Goal: Transaction & Acquisition: Purchase product/service

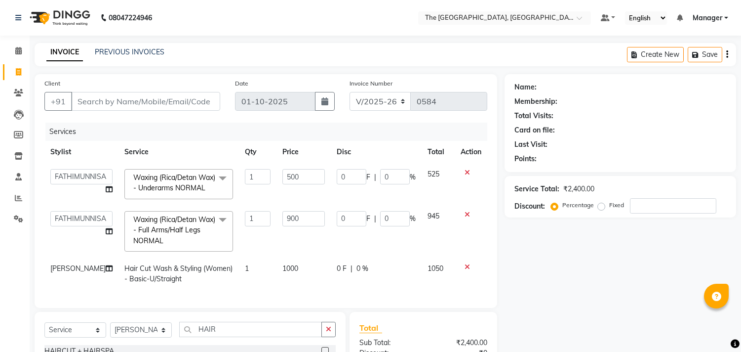
select select "7501"
select select "service"
select select "90343"
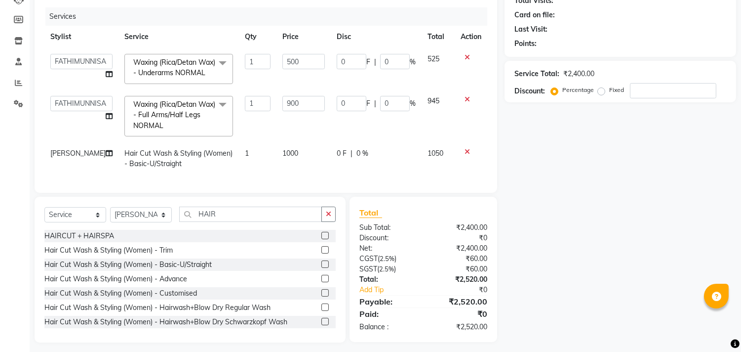
scroll to position [121, 0]
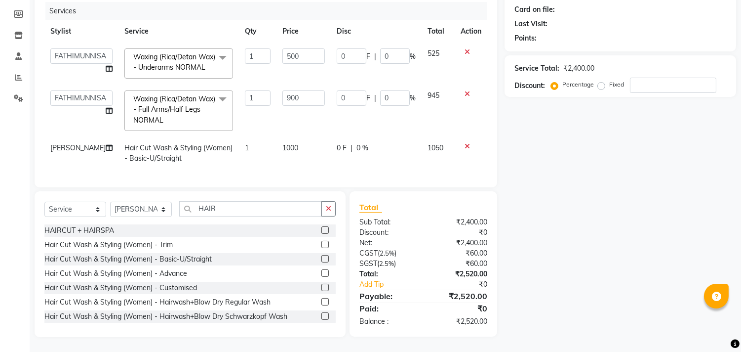
click at [191, 161] on span "Hair Cut Wash & Styling (Women) - Basic-U/Straight" at bounding box center [178, 152] width 108 height 19
select select "90343"
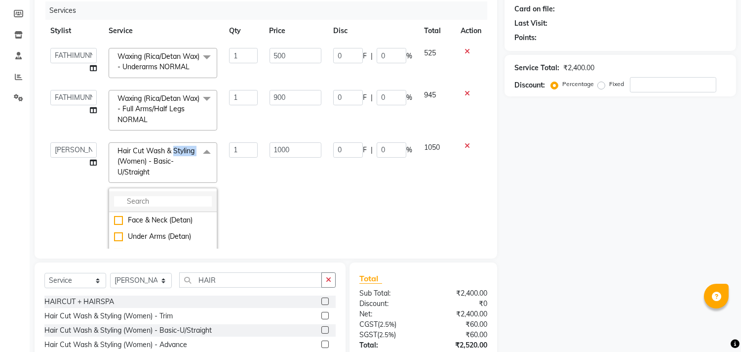
click at [170, 206] on input "multiselect-search" at bounding box center [163, 201] width 98 height 10
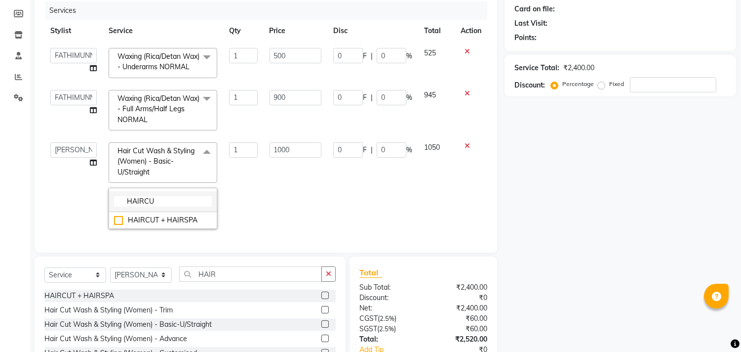
type input "HAIRCUT"
click at [264, 205] on td "1000" at bounding box center [296, 185] width 64 height 98
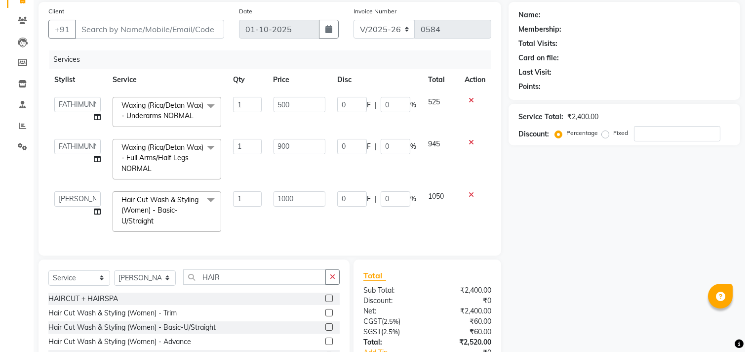
scroll to position [0, 0]
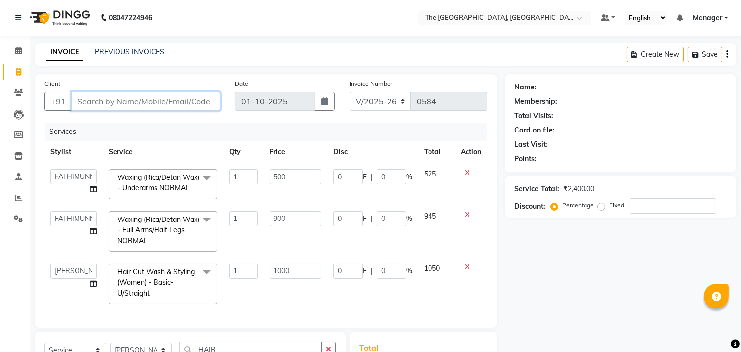
click at [165, 104] on input "Client" at bounding box center [145, 101] width 149 height 19
type input "9"
type input "0"
type input "9346511158"
click at [198, 96] on span "Add Client" at bounding box center [194, 101] width 39 height 10
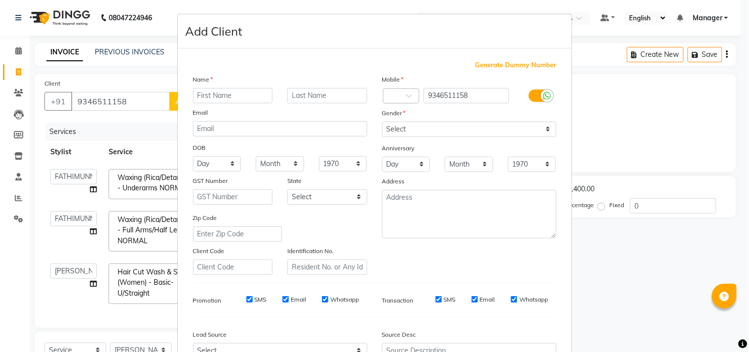
type input "r"
type input "RAVI TEJA"
click at [464, 129] on select "Select Male Female Other Prefer Not To Say" at bounding box center [469, 129] width 174 height 15
select select "male"
click at [382, 122] on select "Select Male Female Other Prefer Not To Say" at bounding box center [469, 129] width 174 height 15
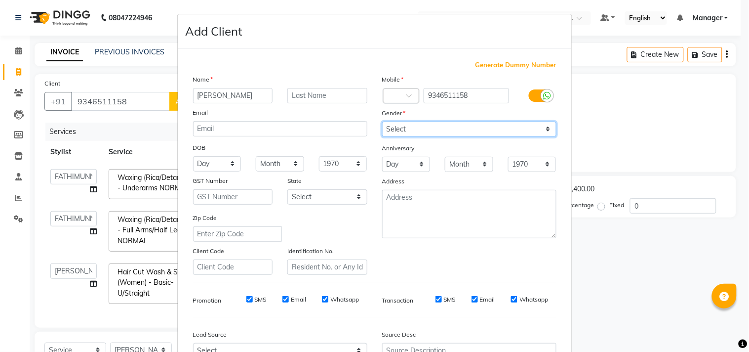
scroll to position [105, 0]
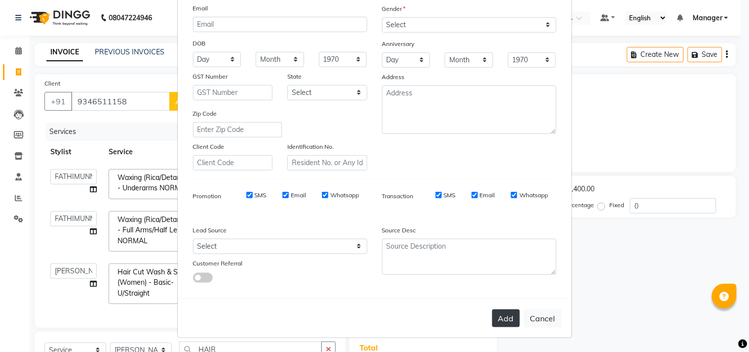
click at [492, 319] on button "Add" at bounding box center [506, 318] width 28 height 18
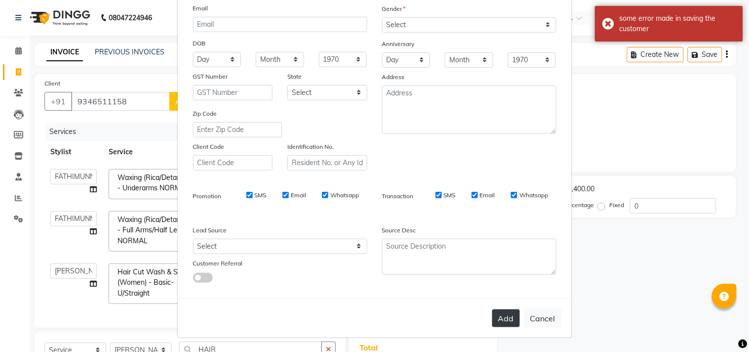
click at [504, 317] on button "Add" at bounding box center [506, 318] width 28 height 18
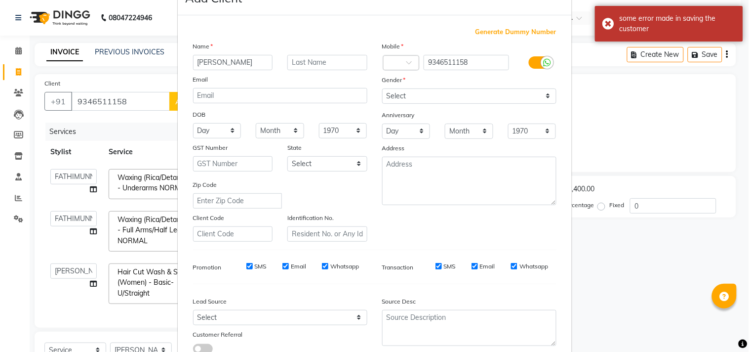
scroll to position [0, 0]
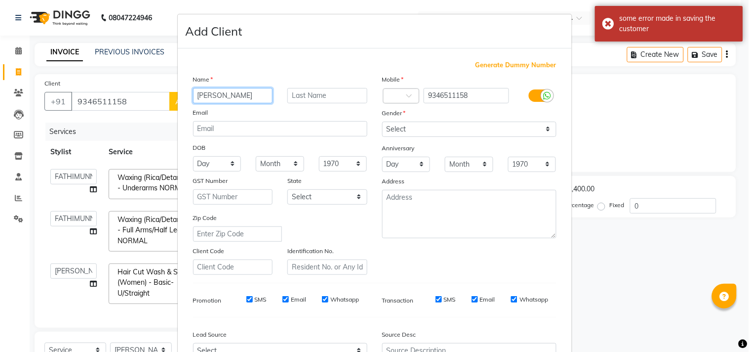
click at [240, 95] on input "RAVI TEJA" at bounding box center [233, 95] width 80 height 15
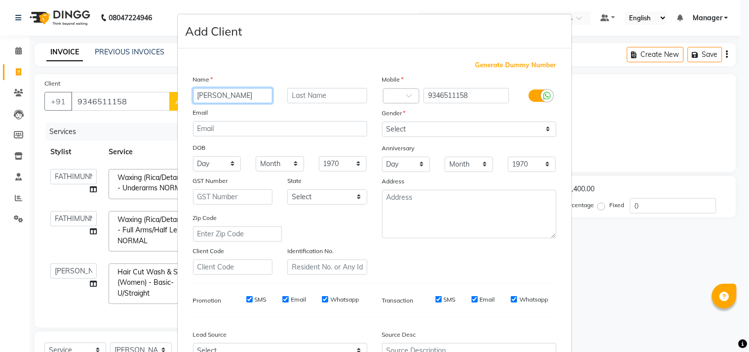
drag, startPoint x: 231, startPoint y: 95, endPoint x: 205, endPoint y: 95, distance: 25.2
click at [201, 92] on input "RAVI TEJA" at bounding box center [233, 95] width 80 height 15
click at [231, 91] on input "RAVI TEJA" at bounding box center [233, 95] width 80 height 15
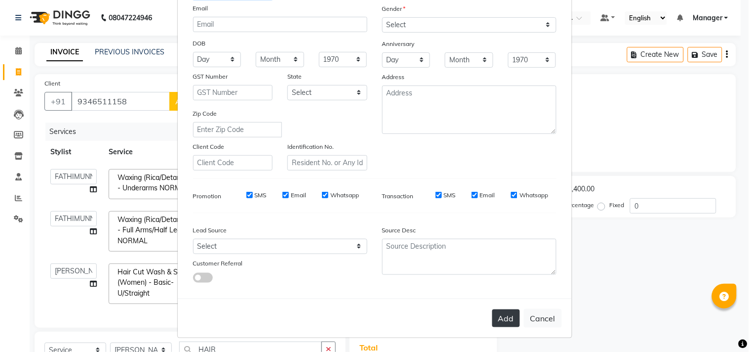
type input "RAVI"
click at [505, 318] on button "Add" at bounding box center [506, 318] width 28 height 18
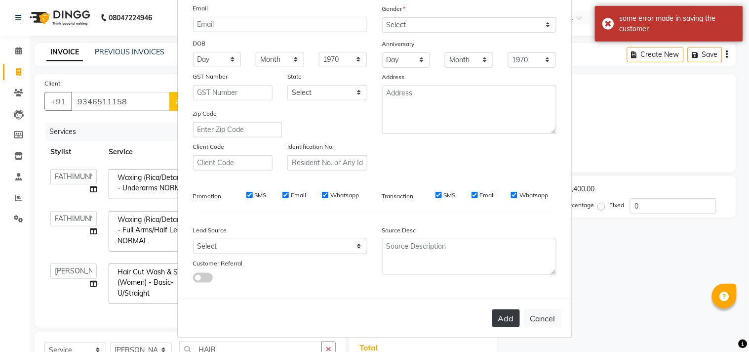
click at [505, 318] on button "Add" at bounding box center [506, 318] width 28 height 18
click at [505, 318] on div "Add Cancel" at bounding box center [375, 317] width 394 height 39
click at [505, 318] on button "Add" at bounding box center [506, 318] width 28 height 18
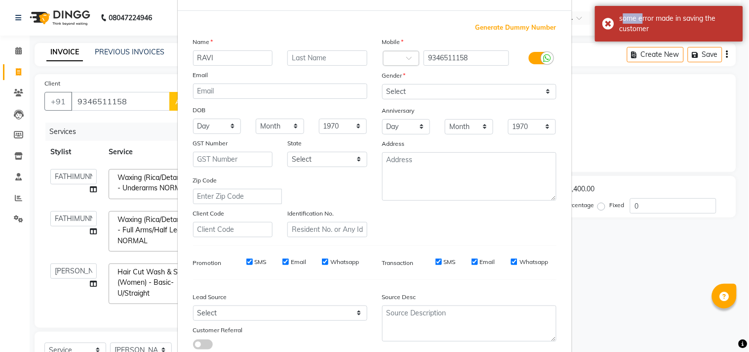
scroll to position [0, 0]
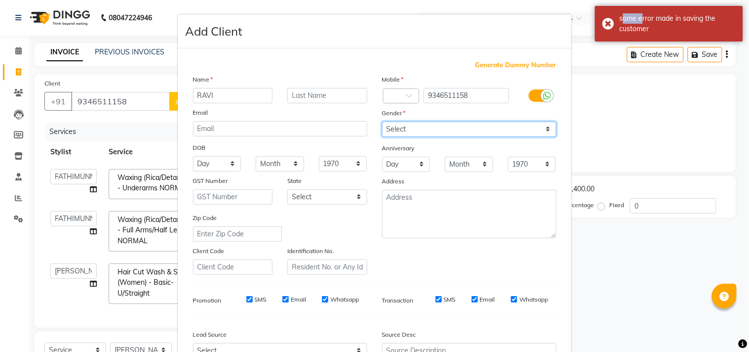
click at [418, 129] on select "Select Male Female Other Prefer Not To Say" at bounding box center [469, 129] width 174 height 15
click at [382, 122] on select "Select Male Female Other Prefer Not To Say" at bounding box center [469, 129] width 174 height 15
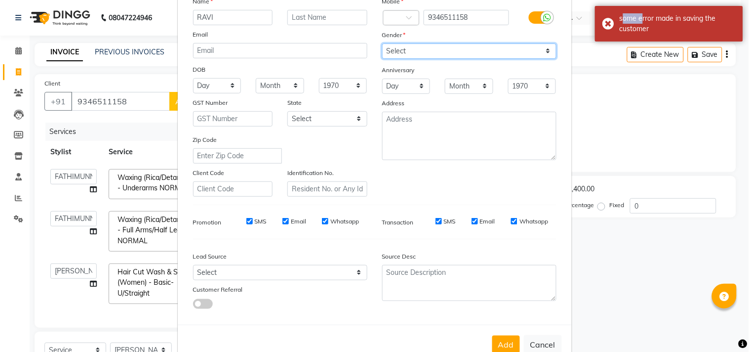
scroll to position [105, 0]
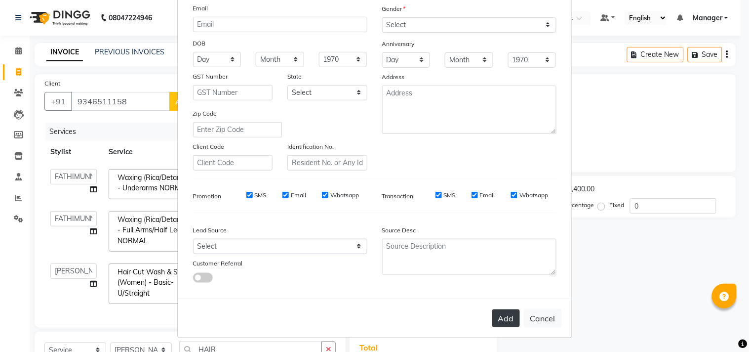
click at [493, 320] on button "Add" at bounding box center [506, 318] width 28 height 18
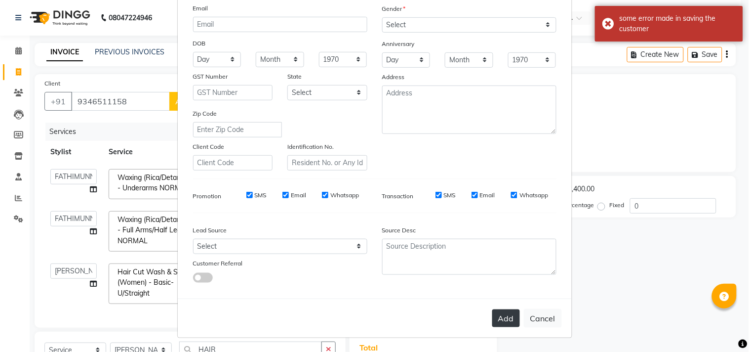
click at [493, 320] on button "Add" at bounding box center [506, 318] width 28 height 18
click at [493, 320] on div "Add Cancel" at bounding box center [375, 317] width 394 height 39
click at [493, 320] on button "Add" at bounding box center [506, 318] width 28 height 18
click at [493, 320] on div "Add Cancel" at bounding box center [375, 317] width 394 height 39
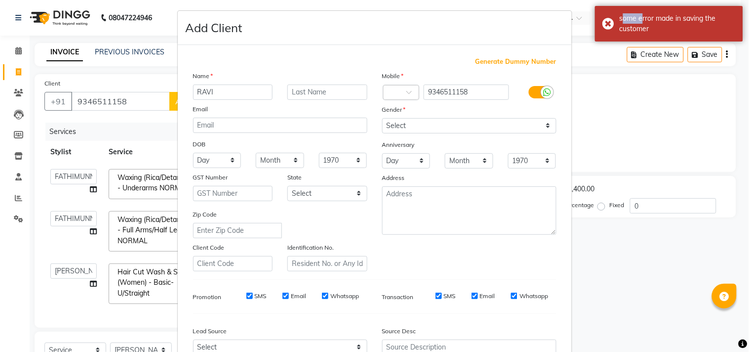
scroll to position [0, 0]
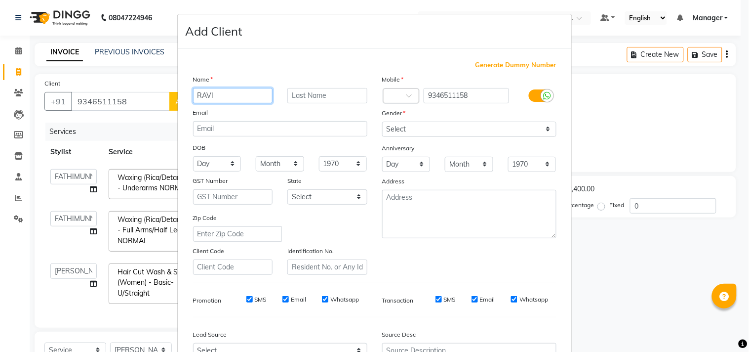
click at [226, 98] on input "RAVI" at bounding box center [233, 95] width 80 height 15
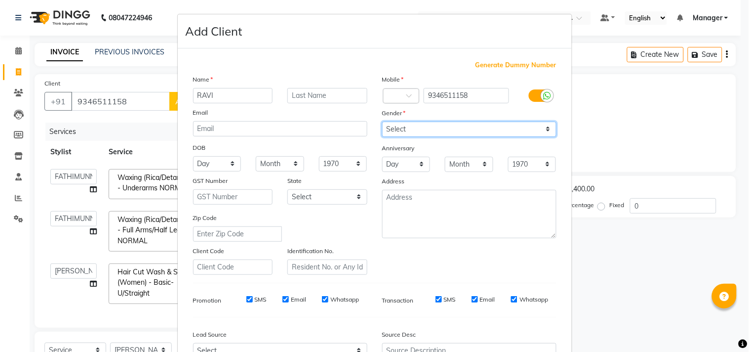
click at [475, 133] on select "Select Male Female Other Prefer Not To Say" at bounding box center [469, 129] width 174 height 15
select select "female"
click at [382, 122] on select "Select Male Female Other Prefer Not To Say" at bounding box center [469, 129] width 174 height 15
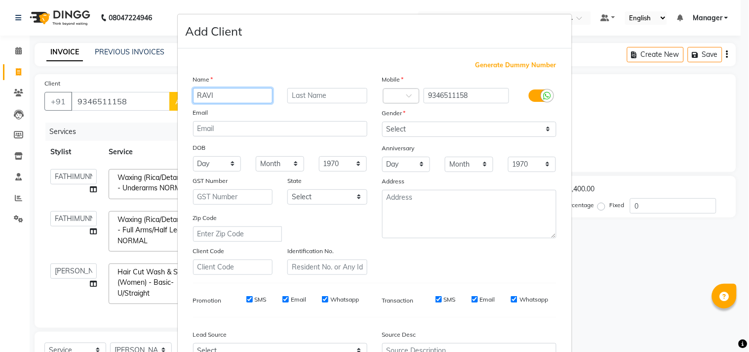
click at [231, 93] on input "RAVI" at bounding box center [233, 95] width 80 height 15
type input "R"
type input "LAKSHMI"
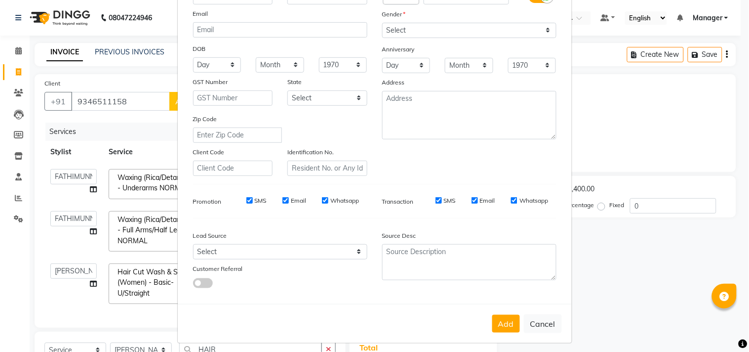
scroll to position [105, 0]
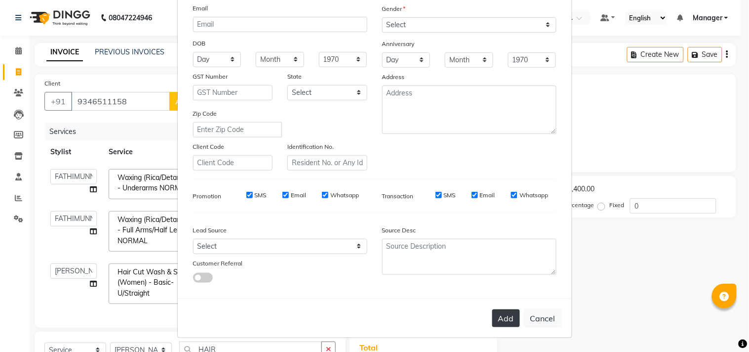
click at [500, 319] on button "Add" at bounding box center [506, 318] width 28 height 18
click at [531, 312] on button "Cancel" at bounding box center [543, 318] width 38 height 19
select select
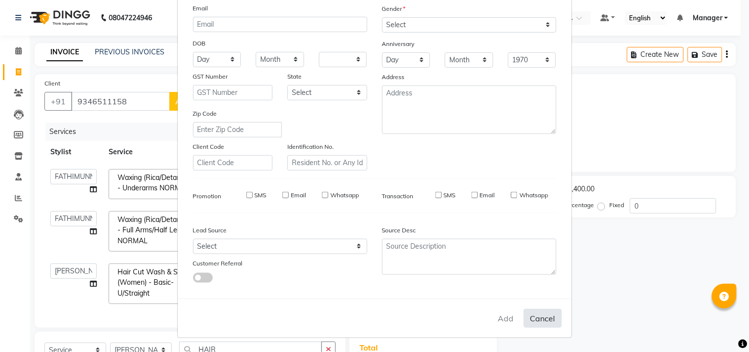
select select
checkbox input "false"
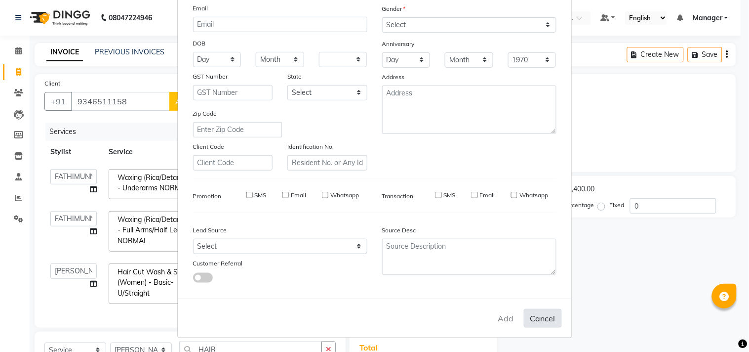
checkbox input "false"
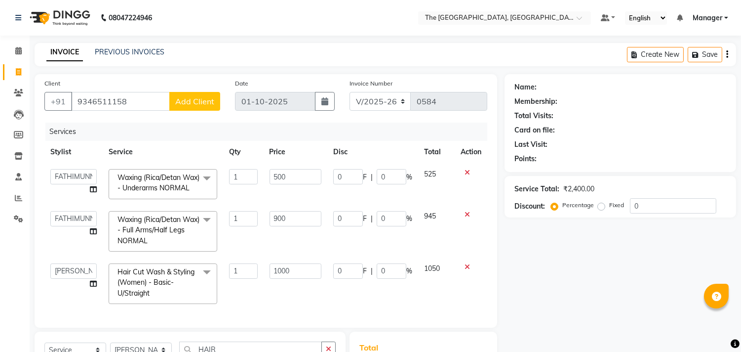
click at [195, 104] on span "Add Client" at bounding box center [194, 101] width 39 height 10
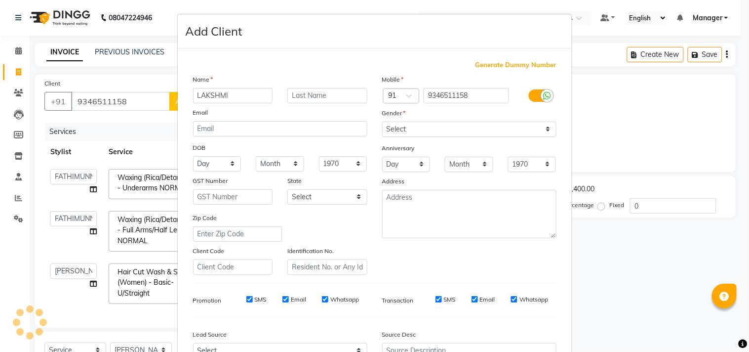
type input "LAKSHMI"
click at [450, 131] on select "Select Male Female Other Prefer Not To Say" at bounding box center [469, 129] width 174 height 15
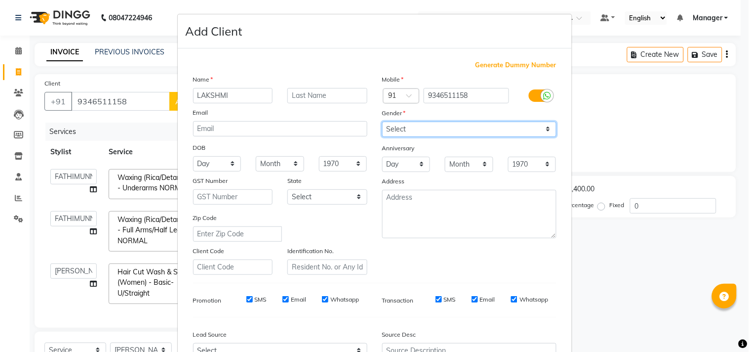
select select "female"
click at [382, 122] on select "Select Male Female Other Prefer Not To Say" at bounding box center [469, 129] width 174 height 15
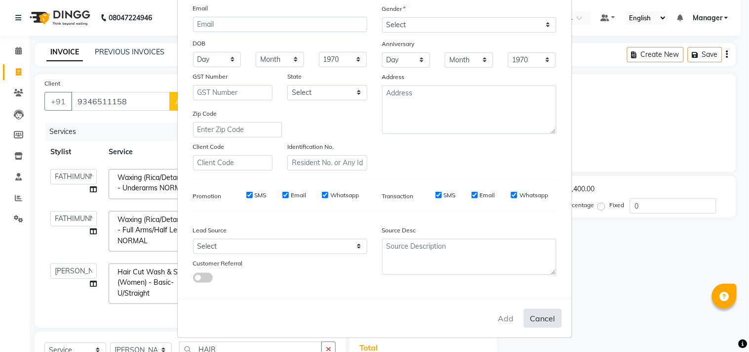
click at [542, 316] on button "Cancel" at bounding box center [543, 318] width 38 height 19
select select
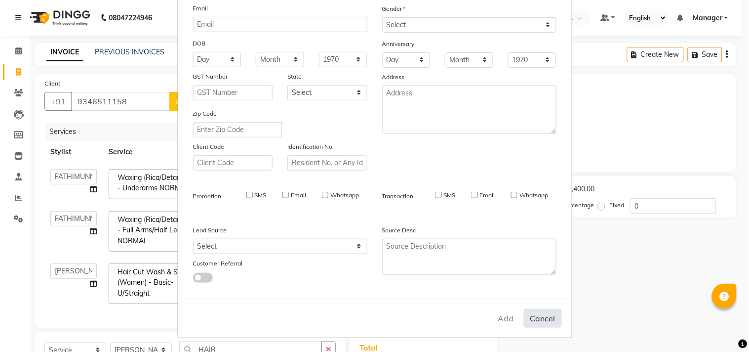
select select
checkbox input "false"
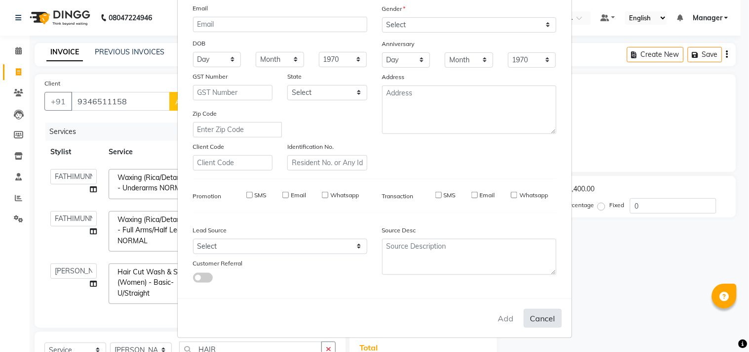
checkbox input "false"
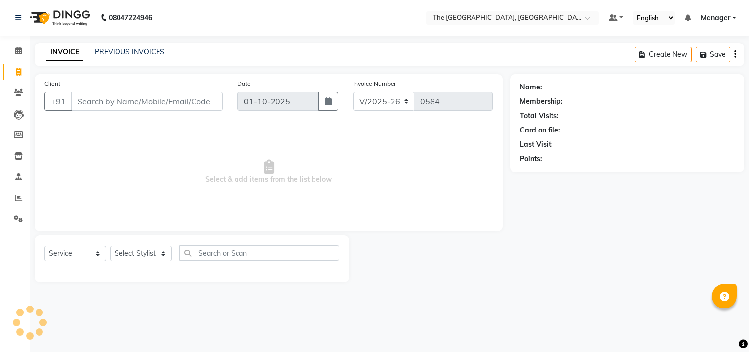
select select "7501"
select select "service"
click at [136, 255] on select "Select Stylist FATHIMUNNISA Manager Nadeem samreen SUMIT SUNNY TEJA" at bounding box center [141, 252] width 62 height 15
select select "70752"
click at [110, 246] on select "Select Stylist FATHIMUNNISA Manager Nadeem samreen SUMIT SUNNY TEJA" at bounding box center [141, 252] width 62 height 15
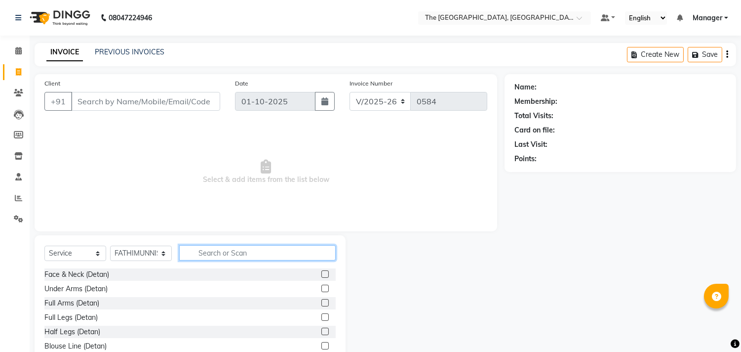
click at [200, 256] on input "text" at bounding box center [257, 252] width 157 height 15
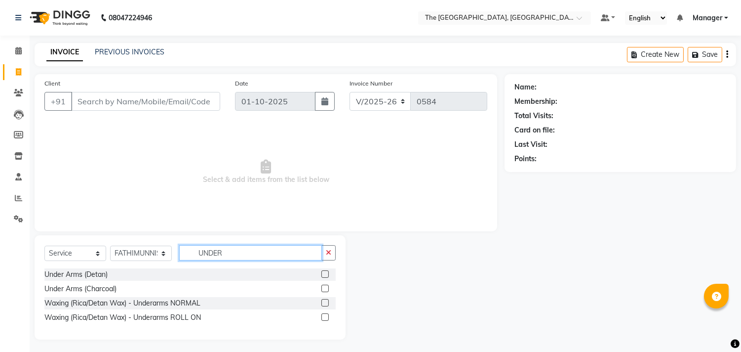
type input "UNDER"
click at [326, 301] on label at bounding box center [325, 302] width 7 height 7
click at [326, 301] on input "checkbox" at bounding box center [325, 303] width 6 height 6
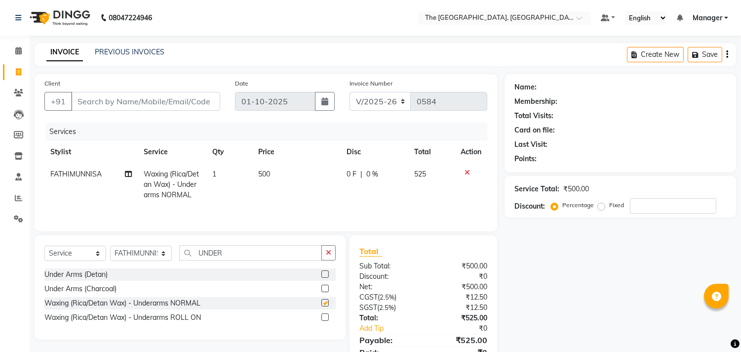
checkbox input "false"
click at [326, 249] on button "button" at bounding box center [329, 252] width 14 height 15
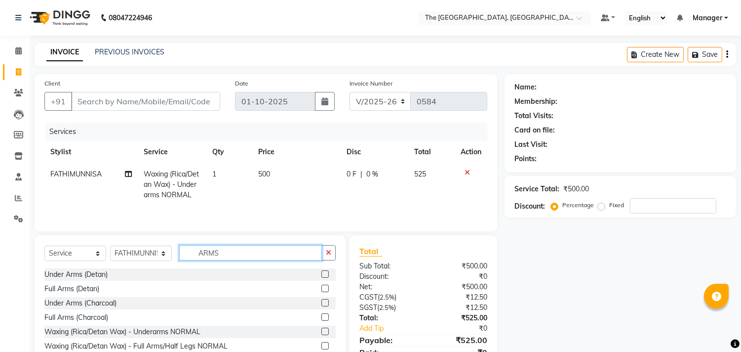
type input "ARMS"
click at [322, 346] on label at bounding box center [325, 345] width 7 height 7
click at [322, 346] on input "checkbox" at bounding box center [325, 346] width 6 height 6
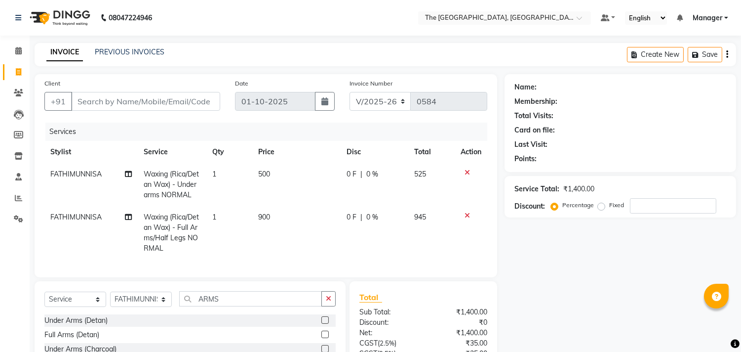
checkbox input "false"
click at [152, 307] on select "Select Stylist FATHIMUNNISA Manager Nadeem samreen SUMIT SUNNY TEJA" at bounding box center [141, 298] width 62 height 15
select select "90343"
click at [110, 300] on select "Select Stylist FATHIMUNNISA Manager Nadeem samreen SUMIT SUNNY TEJA" at bounding box center [141, 298] width 62 height 15
click at [328, 302] on icon "button" at bounding box center [328, 298] width 5 height 7
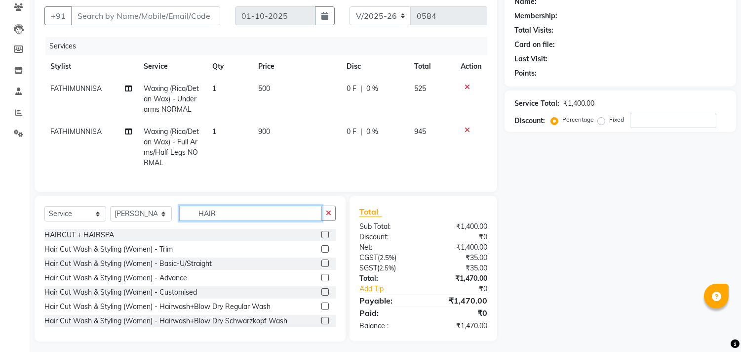
scroll to position [90, 0]
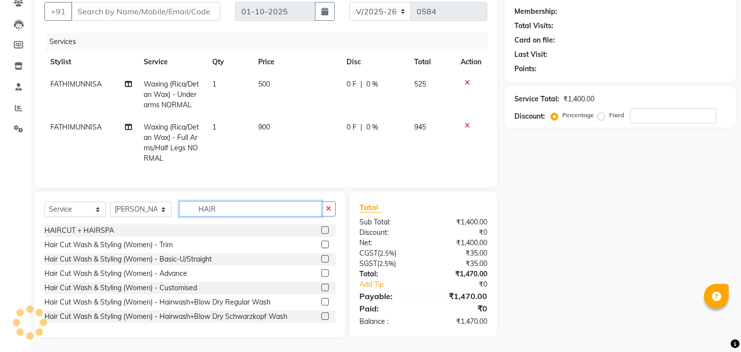
type input "HAIR"
click at [322, 262] on label at bounding box center [325, 258] width 7 height 7
click at [322, 262] on input "checkbox" at bounding box center [325, 259] width 6 height 6
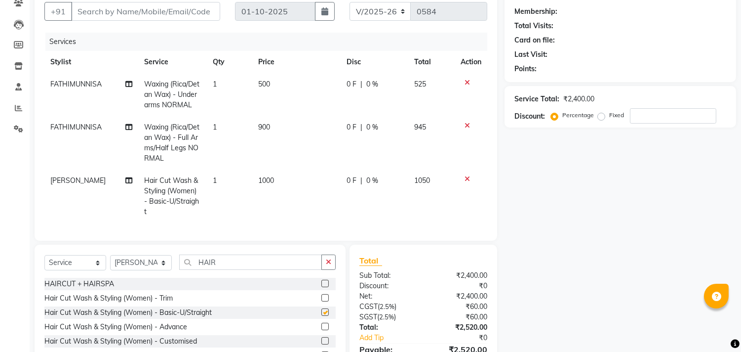
checkbox input "false"
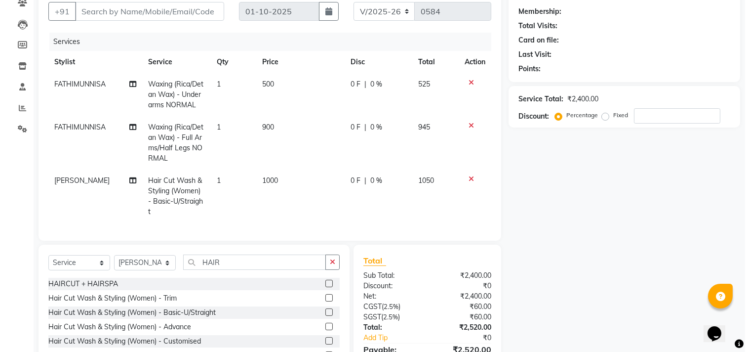
scroll to position [0, 0]
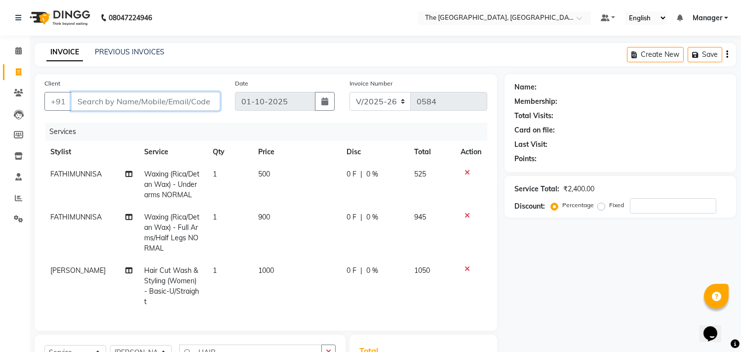
click at [150, 99] on input "Client" at bounding box center [145, 101] width 149 height 19
type input "9"
type input "0"
type input "9343511158"
click at [193, 106] on button "Add Client" at bounding box center [194, 101] width 51 height 19
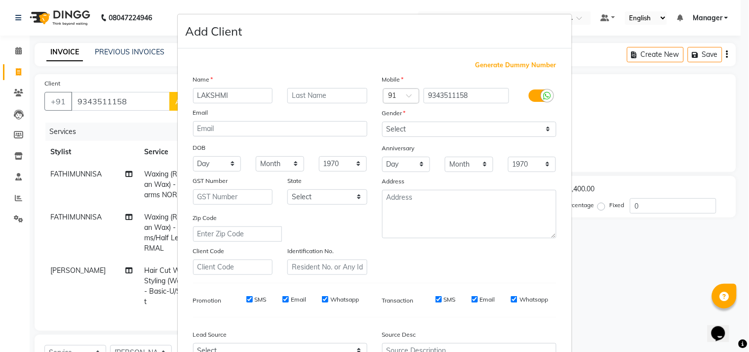
type input "LAKSHMI"
click at [418, 125] on select "Select Male Female Other Prefer Not To Say" at bounding box center [469, 129] width 174 height 15
select select "female"
click at [382, 122] on select "Select Male Female Other Prefer Not To Say" at bounding box center [469, 129] width 174 height 15
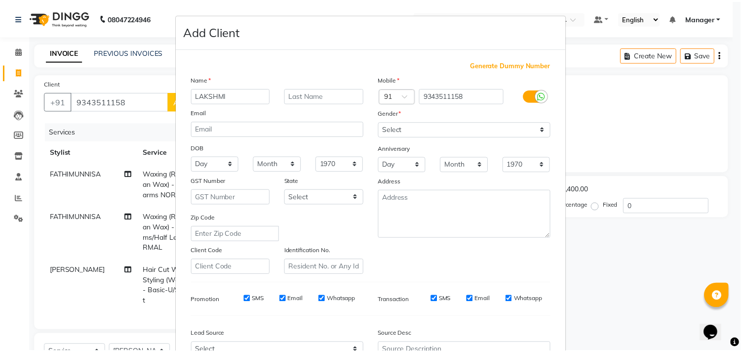
scroll to position [105, 0]
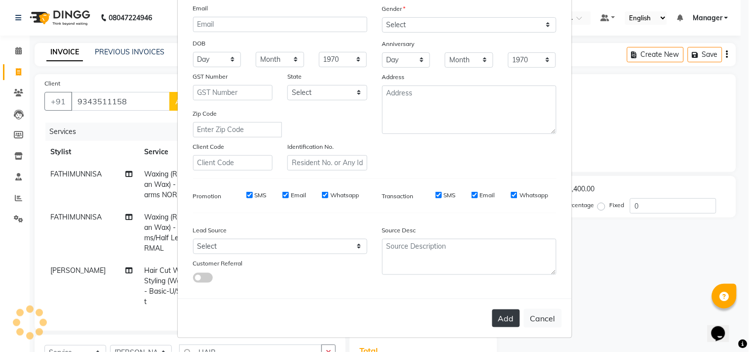
click at [501, 323] on button "Add" at bounding box center [506, 318] width 28 height 18
select select
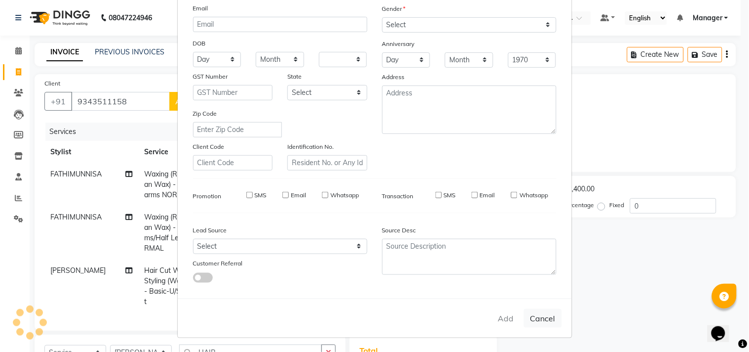
select select
checkbox input "false"
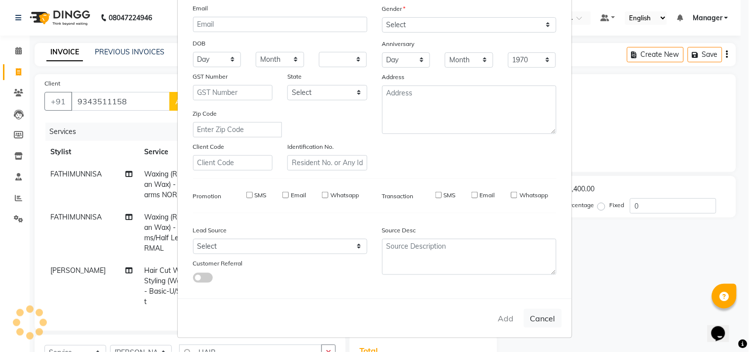
checkbox input "false"
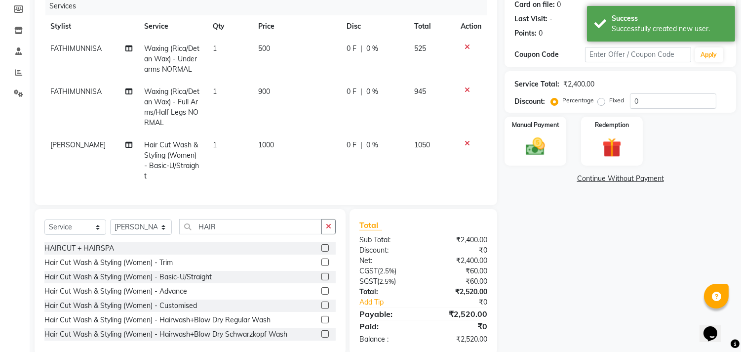
scroll to position [132, 0]
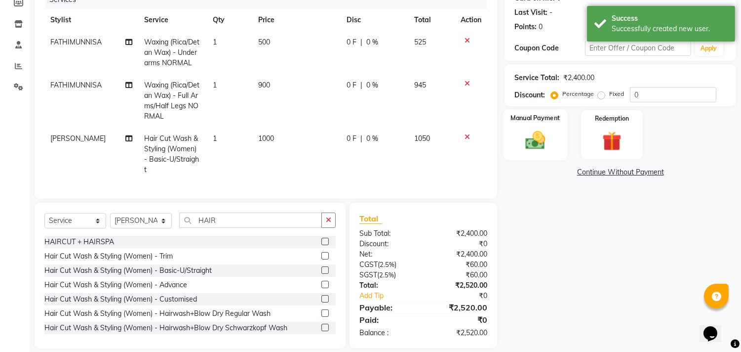
click at [536, 148] on img at bounding box center [536, 140] width 33 height 23
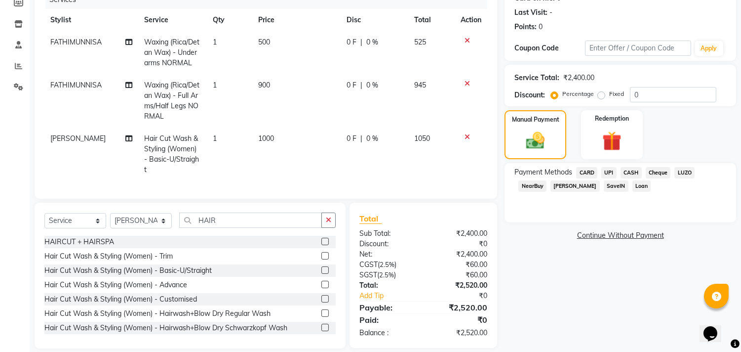
scroll to position [151, 0]
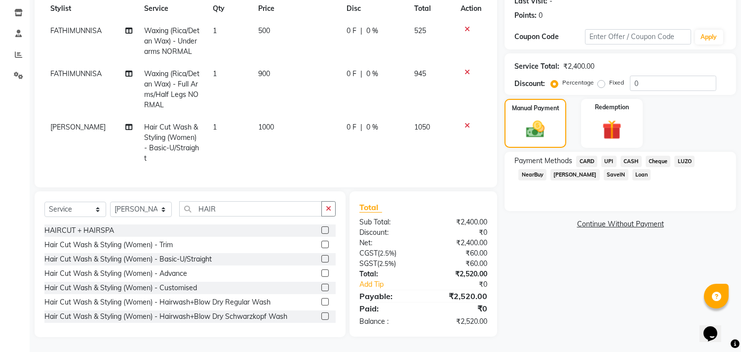
click at [613, 156] on span "UPI" at bounding box center [609, 161] width 15 height 11
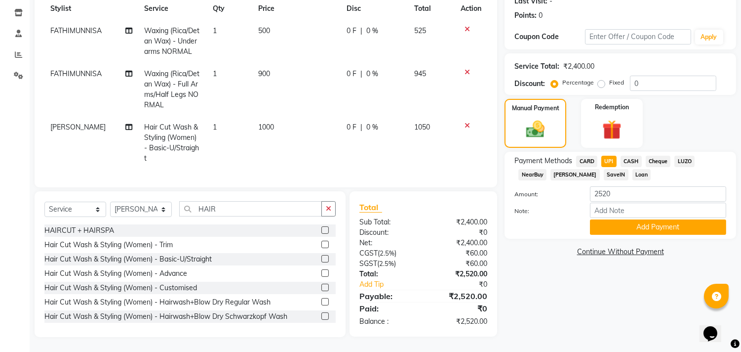
click at [610, 78] on label "Fixed" at bounding box center [617, 82] width 15 height 9
click at [601, 79] on input "Fixed" at bounding box center [603, 82] width 7 height 7
radio input "true"
click at [655, 76] on input "0" at bounding box center [673, 83] width 86 height 15
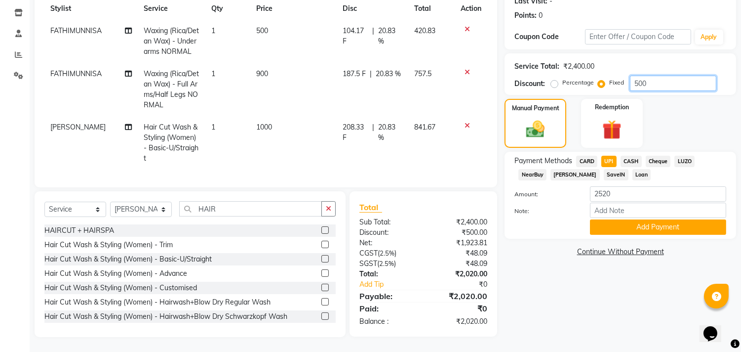
type input "500"
click at [590, 268] on div "Name: Lakshmi Membership: No Active Membership Total Visits: Card on file: 0 La…" at bounding box center [624, 134] width 239 height 406
click at [622, 188] on input "2520" at bounding box center [658, 193] width 136 height 15
type input "2"
click at [623, 273] on div "Name: Lakshmi Membership: No Active Membership Total Visits: Card on file: 0 La…" at bounding box center [624, 134] width 239 height 406
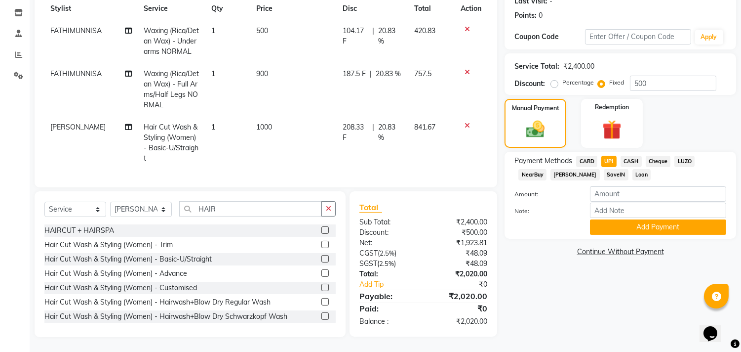
click at [589, 156] on span "CARD" at bounding box center [586, 161] width 21 height 11
type input "2020"
click at [605, 156] on span "UPI" at bounding box center [609, 161] width 15 height 11
click at [682, 220] on button "Add Payment" at bounding box center [658, 226] width 136 height 15
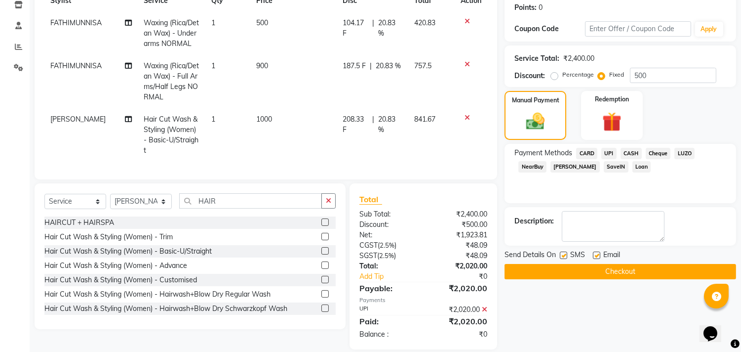
click at [635, 272] on button "Checkout" at bounding box center [621, 271] width 232 height 15
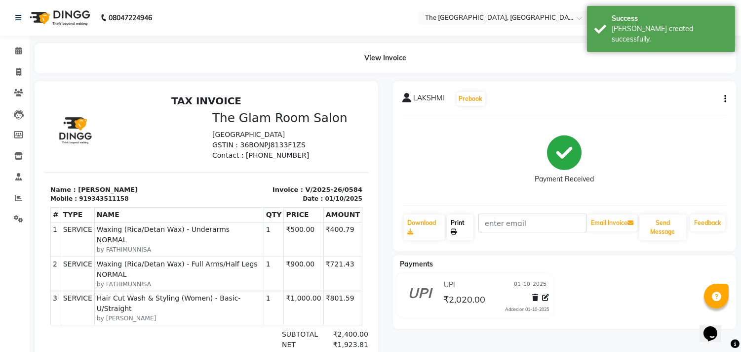
click at [455, 224] on link "Print" at bounding box center [460, 227] width 27 height 26
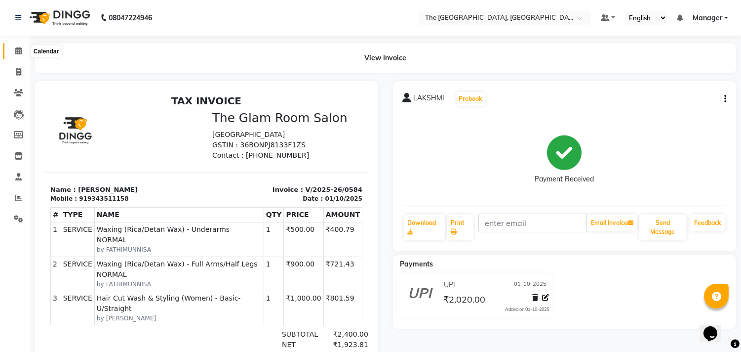
click at [17, 54] on icon at bounding box center [18, 50] width 6 height 7
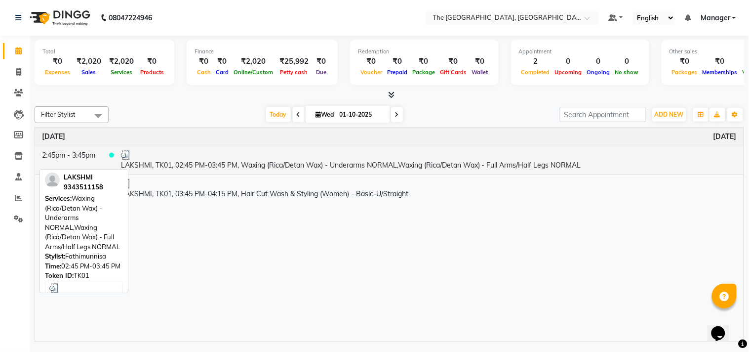
click at [605, 162] on td "LAKSHMI, TK01, 02:45 PM-03:45 PM, Waxing (Rica/Detan Wax) - Underarms NORMAL,Wa…" at bounding box center [429, 160] width 630 height 29
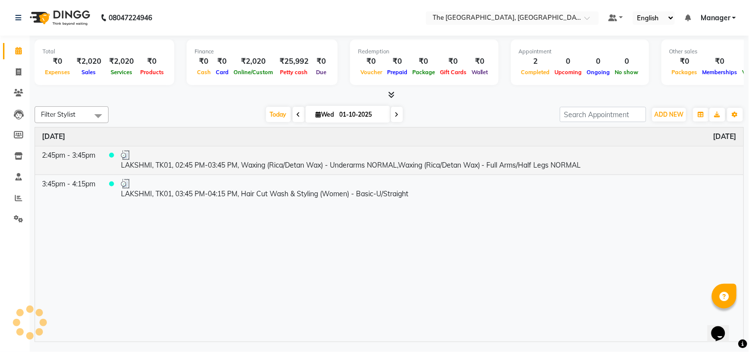
select select "3"
click at [605, 162] on td "LAKSHMI, TK01, 02:45 PM-03:45 PM, Waxing (Rica/Detan Wax) - Underarms NORMAL,Wa…" at bounding box center [429, 160] width 630 height 29
select select "3"
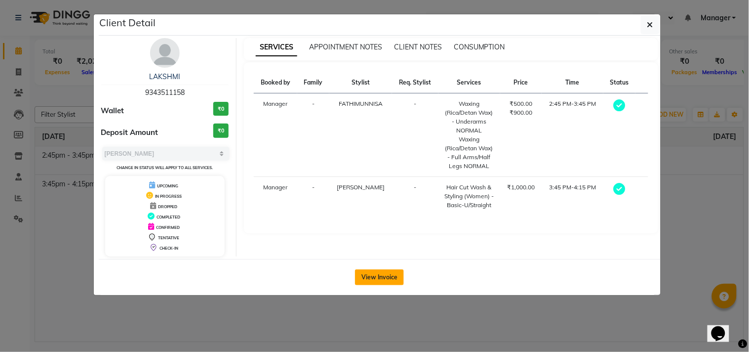
click at [389, 279] on button "View Invoice" at bounding box center [379, 277] width 49 height 16
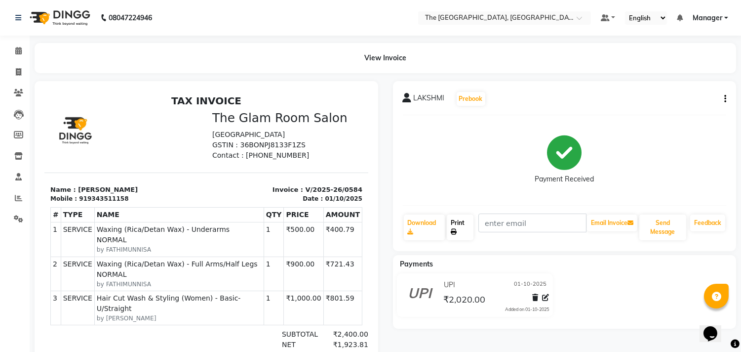
click at [457, 223] on link "Print" at bounding box center [460, 227] width 27 height 26
click at [664, 225] on button "Send Message" at bounding box center [663, 227] width 47 height 26
click at [13, 50] on span at bounding box center [18, 50] width 17 height 11
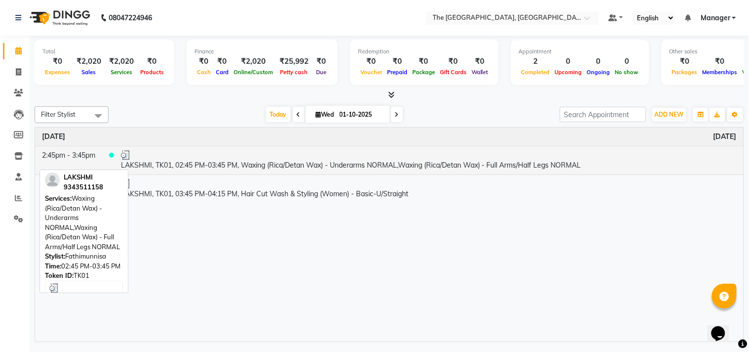
click at [631, 157] on div at bounding box center [429, 155] width 616 height 10
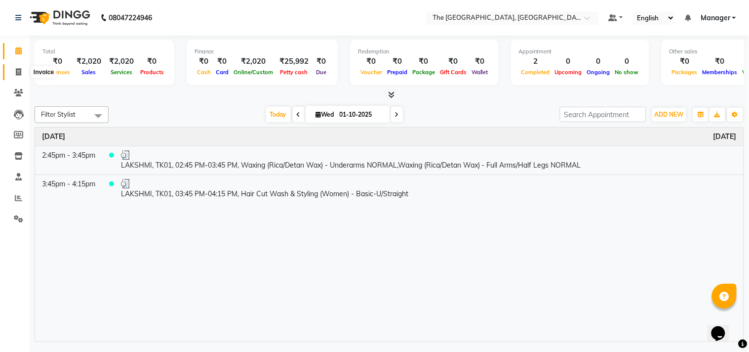
click at [21, 70] on icon at bounding box center [18, 71] width 5 height 7
select select "7501"
select select "service"
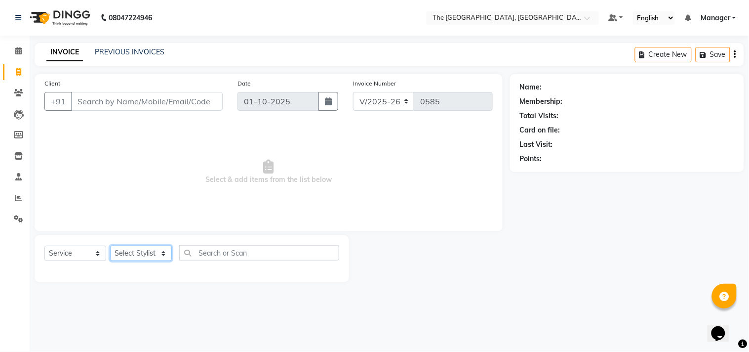
click at [154, 253] on select "Select Stylist FATHIMUNNISA Manager Nadeem samreen SUMIT SUNNY TEJA" at bounding box center [141, 252] width 62 height 15
select select "92028"
click at [110, 246] on select "Select Stylist FATHIMUNNISA Manager Nadeem samreen SUMIT SUNNY TEJA" at bounding box center [141, 252] width 62 height 15
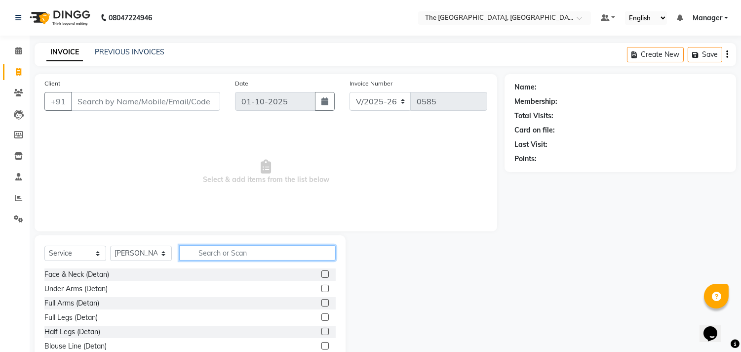
click at [206, 251] on input "text" at bounding box center [257, 252] width 157 height 15
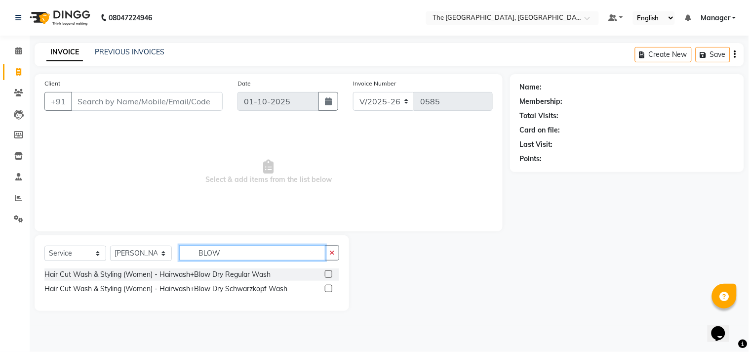
type input "BLOW"
click at [327, 285] on label at bounding box center [328, 288] width 7 height 7
click at [327, 286] on input "checkbox" at bounding box center [328, 289] width 6 height 6
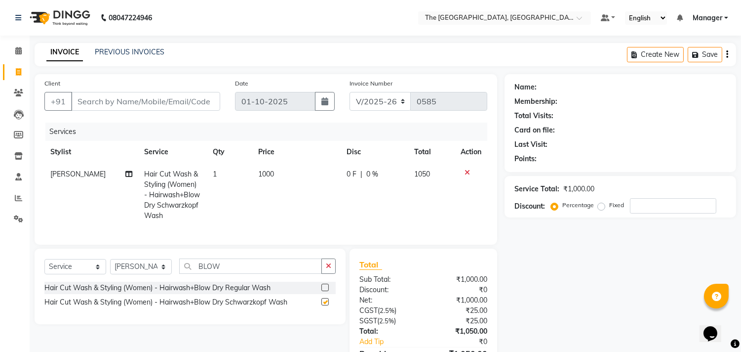
checkbox input "false"
click at [327, 291] on label at bounding box center [325, 287] width 7 height 7
click at [327, 291] on input "checkbox" at bounding box center [325, 288] width 6 height 6
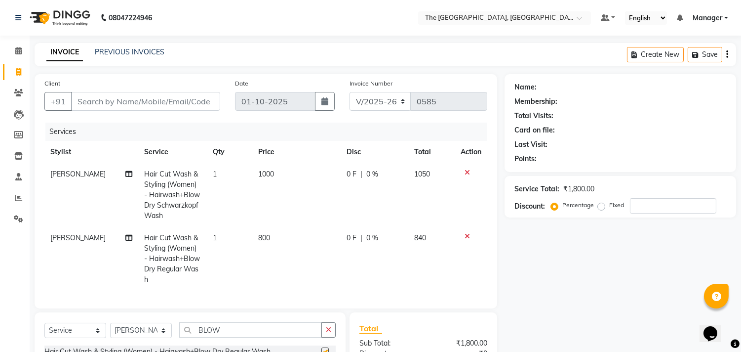
checkbox input "false"
click at [465, 171] on icon at bounding box center [467, 172] width 5 height 7
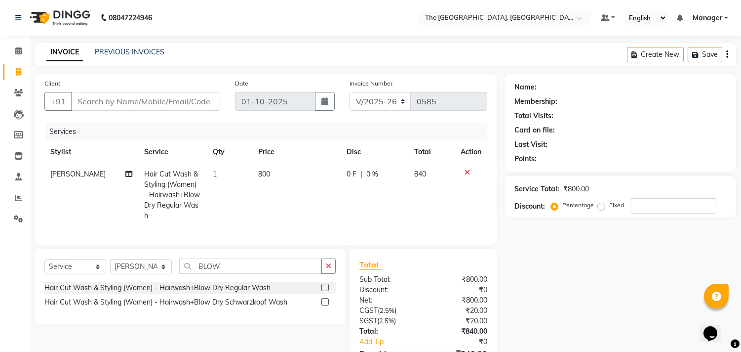
click at [266, 173] on span "800" at bounding box center [264, 173] width 12 height 9
select select "92028"
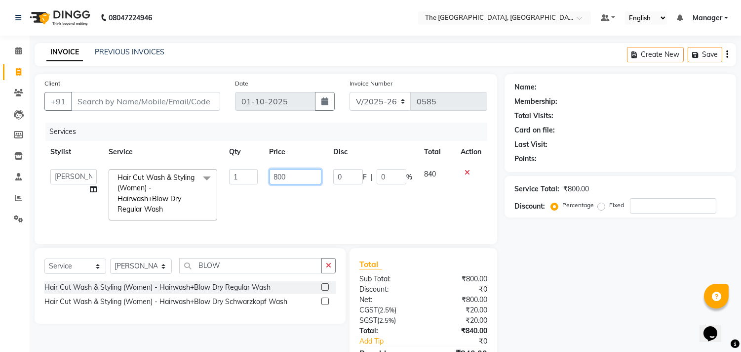
click at [284, 175] on input "800" at bounding box center [296, 176] width 52 height 15
type input "8"
type input "500"
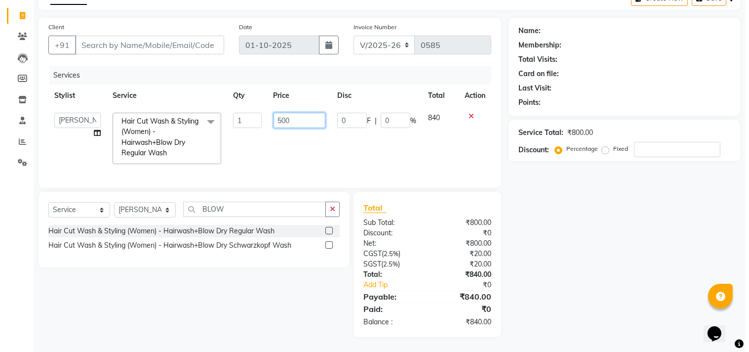
scroll to position [64, 0]
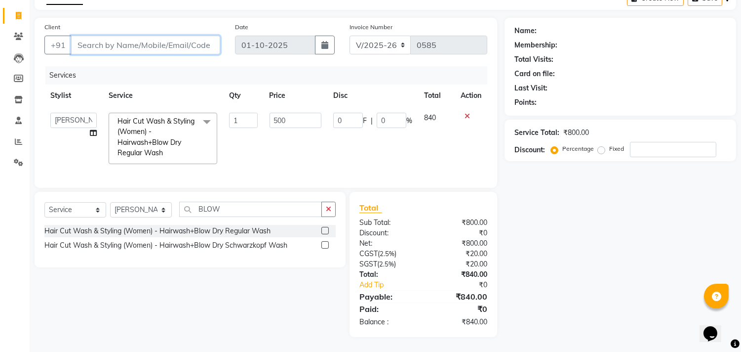
click at [197, 36] on input "Client" at bounding box center [145, 45] width 149 height 19
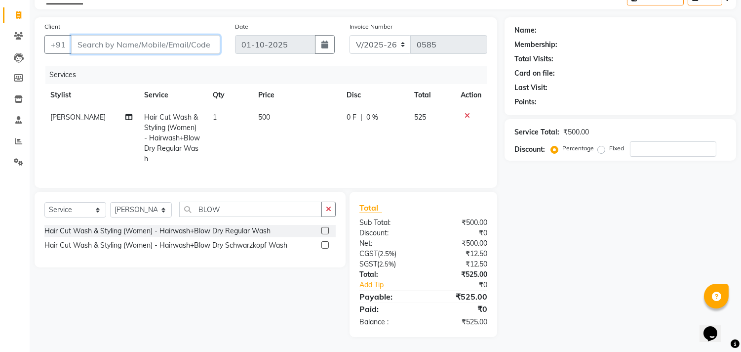
click at [201, 37] on input "Client" at bounding box center [145, 44] width 149 height 19
click at [157, 209] on select "Select Stylist FATHIMUNNISA Manager Nadeem samreen SUMIT SUNNY TEJA" at bounding box center [141, 209] width 62 height 15
select select "68015"
click at [110, 203] on select "Select Stylist FATHIMUNNISA Manager Nadeem samreen SUMIT SUNNY TEJA" at bounding box center [141, 209] width 62 height 15
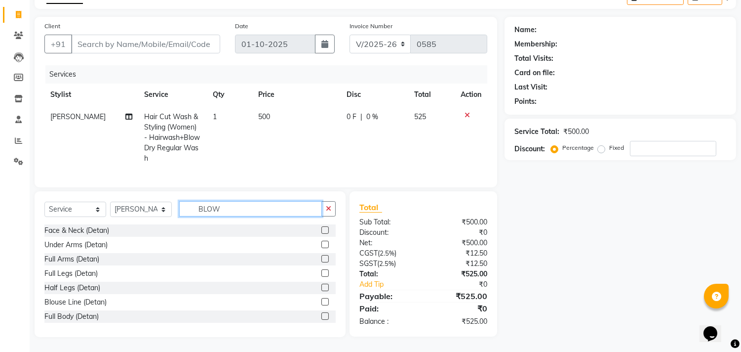
click at [277, 212] on input "BLOW" at bounding box center [250, 208] width 143 height 15
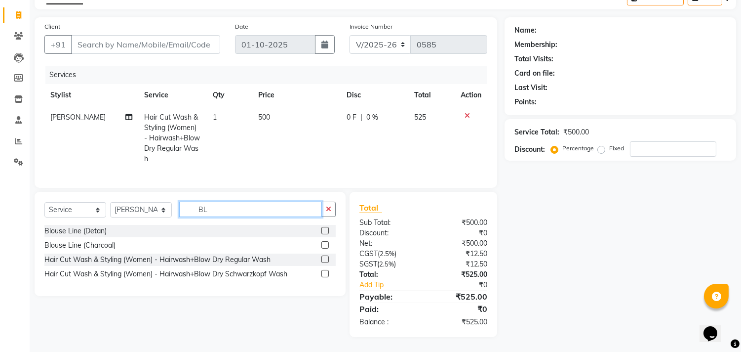
type input "B"
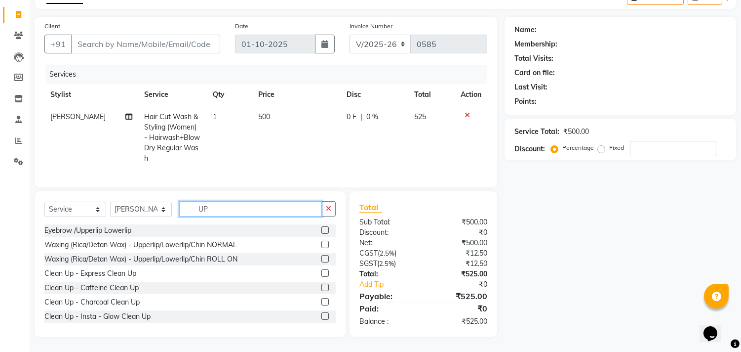
type input "UP"
click at [322, 226] on div at bounding box center [329, 230] width 14 height 12
click at [322, 229] on label at bounding box center [325, 229] width 7 height 7
click at [322, 229] on input "checkbox" at bounding box center [325, 230] width 6 height 6
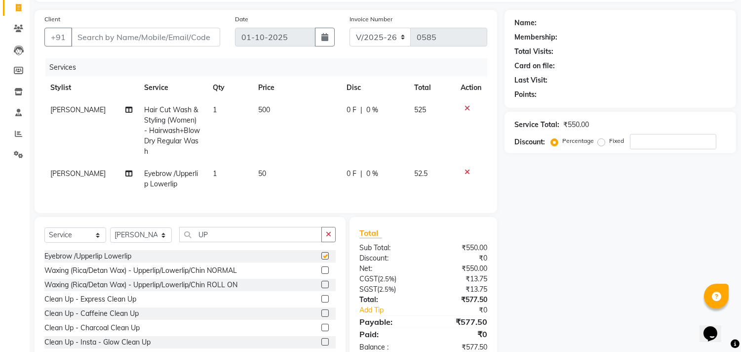
checkbox input "false"
click at [184, 35] on input "Client" at bounding box center [145, 37] width 149 height 19
click at [106, 41] on input "Client" at bounding box center [145, 37] width 149 height 19
type input "7"
type input "0"
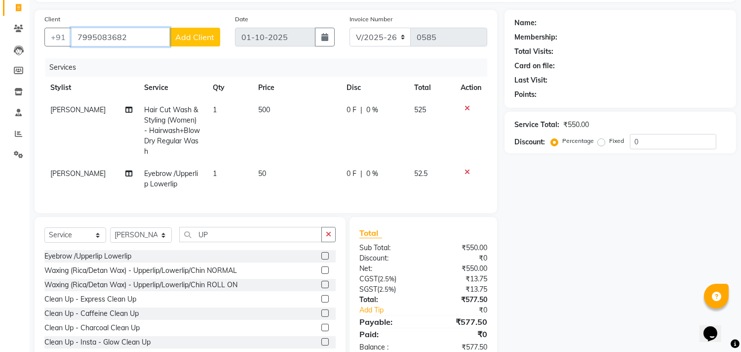
type input "7995083682"
click at [177, 40] on span "Add Client" at bounding box center [194, 37] width 39 height 10
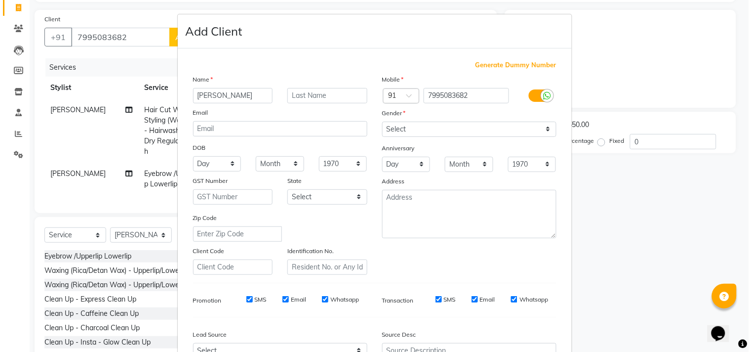
type input "ANUSHA"
click at [434, 135] on select "Select Male Female Other Prefer Not To Say" at bounding box center [469, 129] width 174 height 15
select select "female"
click at [382, 122] on select "Select Male Female Other Prefer Not To Say" at bounding box center [469, 129] width 174 height 15
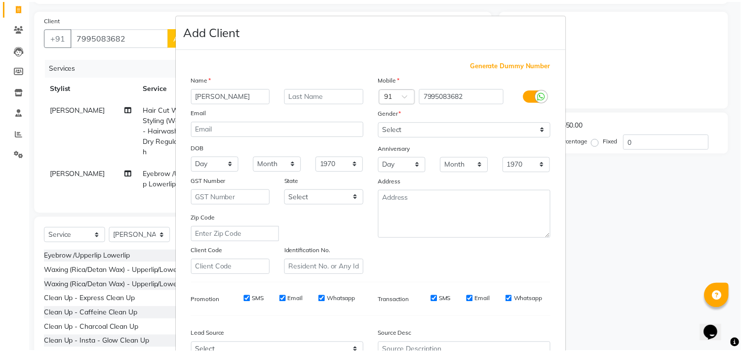
scroll to position [105, 0]
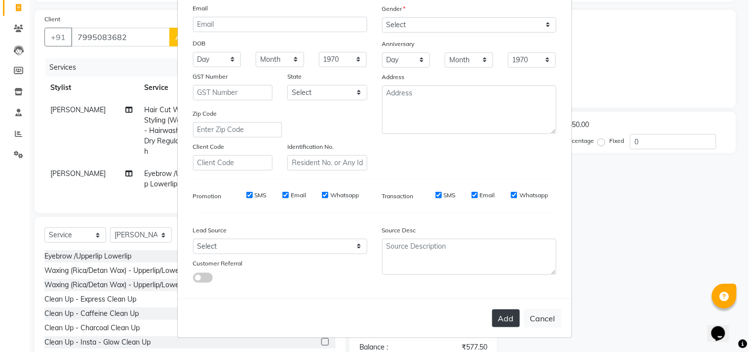
click at [512, 319] on button "Add" at bounding box center [506, 318] width 28 height 18
select select
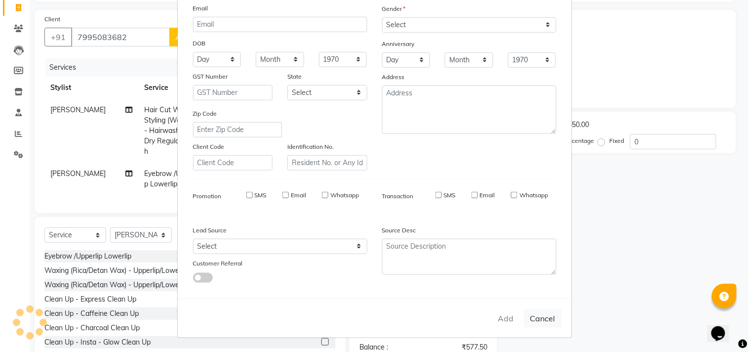
select select
checkbox input "false"
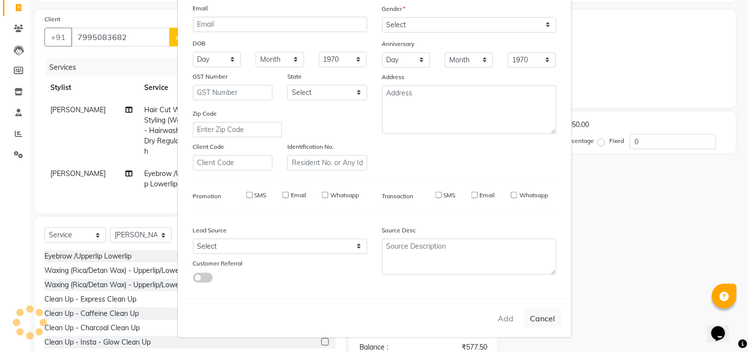
checkbox input "false"
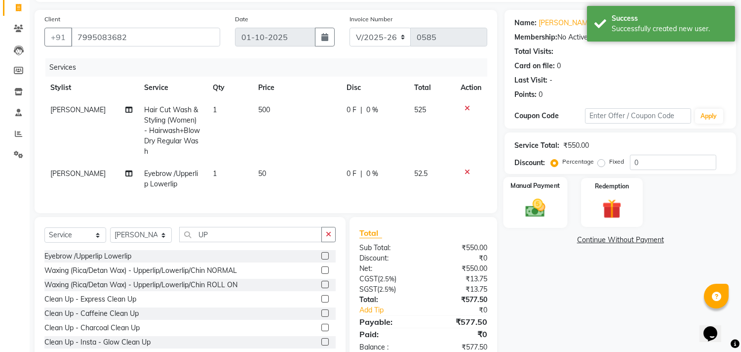
click at [536, 212] on img at bounding box center [536, 208] width 33 height 23
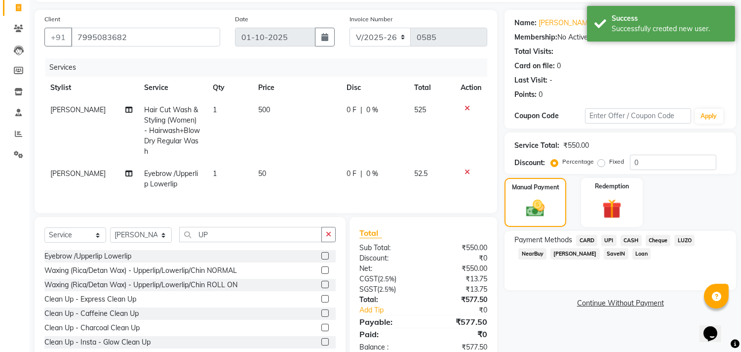
click at [608, 238] on span "UPI" at bounding box center [609, 240] width 15 height 11
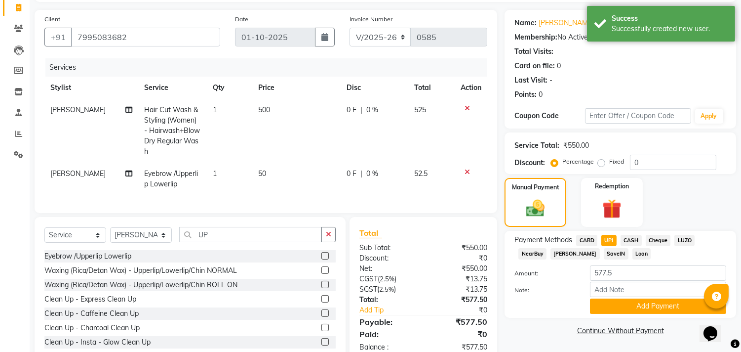
scroll to position [98, 0]
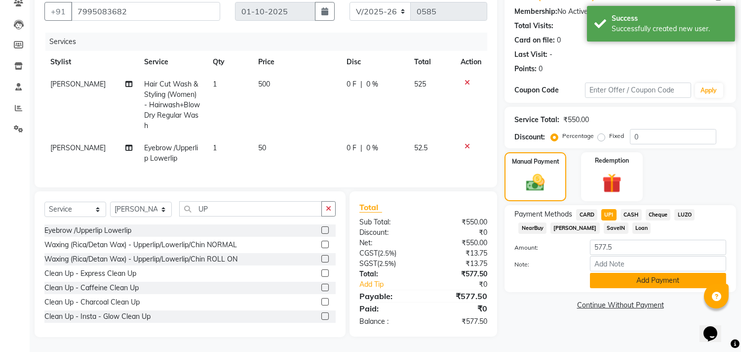
click at [639, 273] on button "Add Payment" at bounding box center [658, 280] width 136 height 15
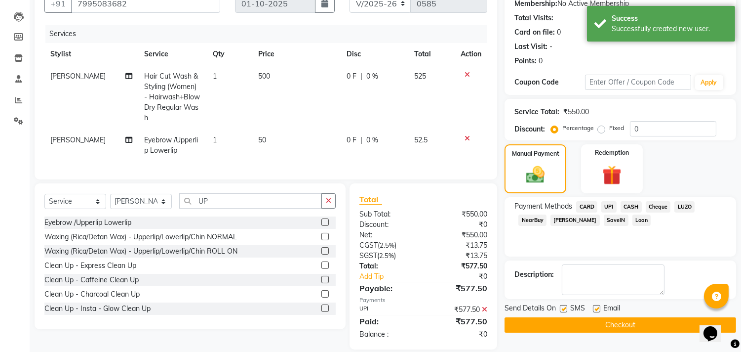
scroll to position [119, 0]
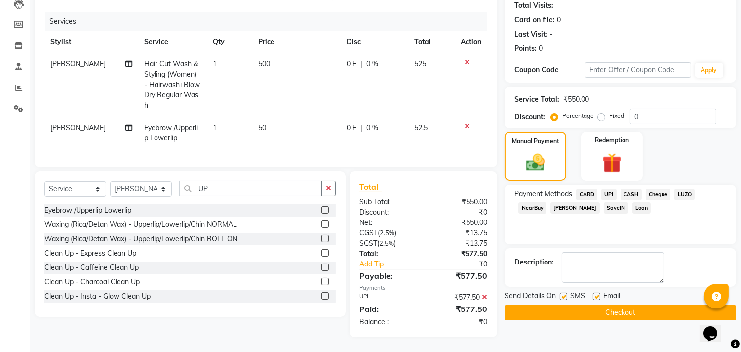
click at [618, 307] on button "Checkout" at bounding box center [621, 312] width 232 height 15
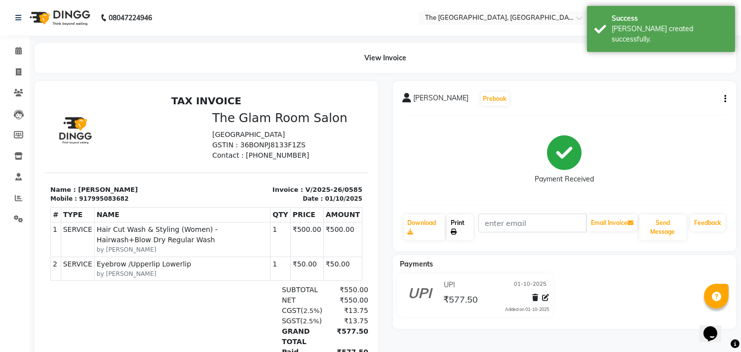
click at [456, 220] on link "Print" at bounding box center [460, 227] width 27 height 26
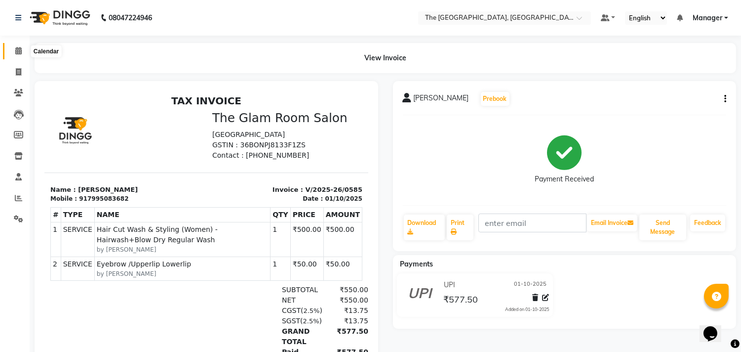
click at [16, 50] on icon at bounding box center [18, 50] width 6 height 7
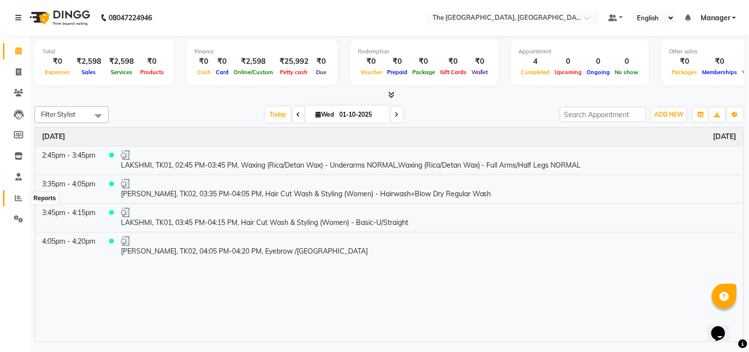
click at [20, 194] on span at bounding box center [18, 198] width 17 height 11
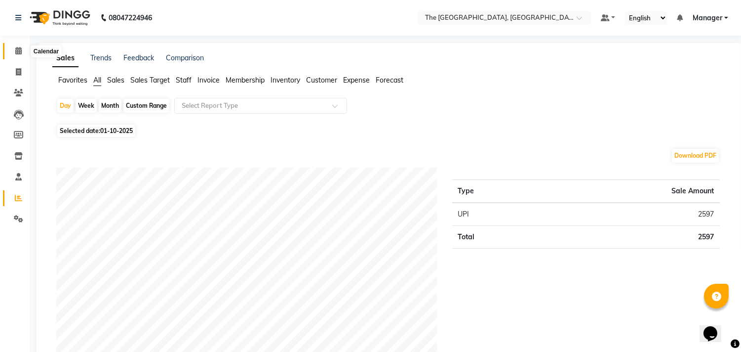
click at [20, 53] on icon at bounding box center [18, 50] width 6 height 7
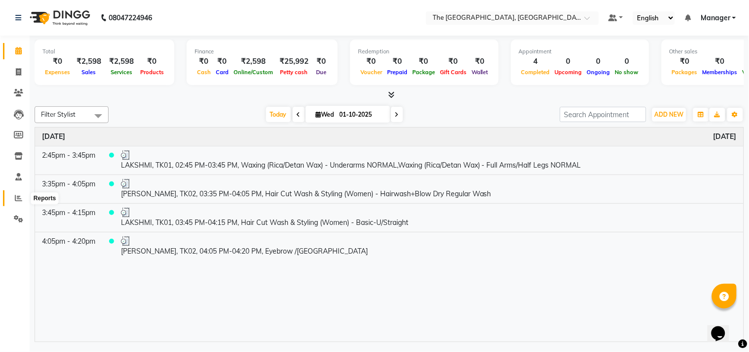
click at [17, 194] on icon at bounding box center [18, 197] width 7 height 7
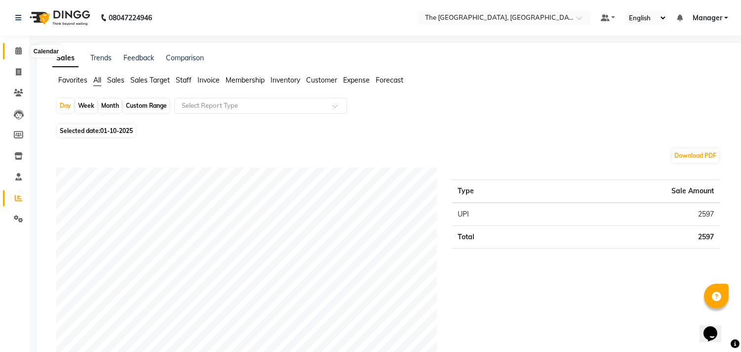
click at [19, 53] on icon at bounding box center [18, 50] width 6 height 7
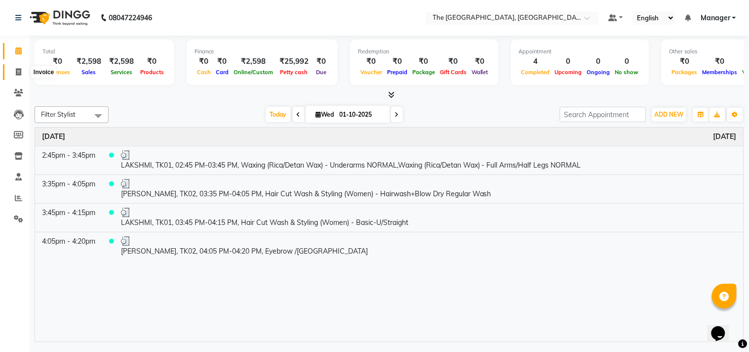
click at [21, 73] on span at bounding box center [18, 72] width 17 height 11
select select "service"
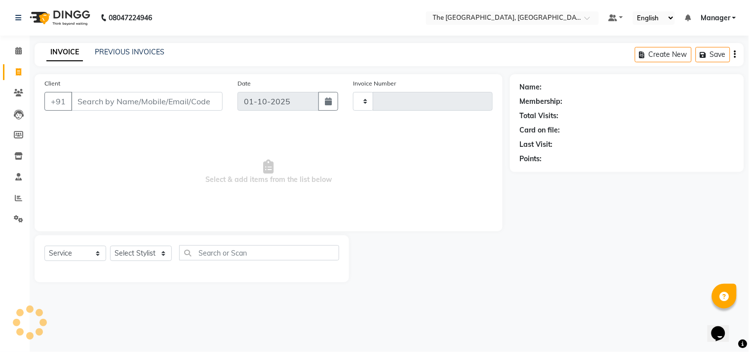
type input "0586"
select select "7501"
click at [164, 250] on select "Select Stylist FATHIMUNNISA Manager Nadeem samreen SUMIT SUNNY TEJA" at bounding box center [141, 252] width 62 height 15
select select "90343"
click at [110, 246] on select "Select Stylist FATHIMUNNISA Manager Nadeem samreen SUMIT SUNNY TEJA" at bounding box center [141, 252] width 62 height 15
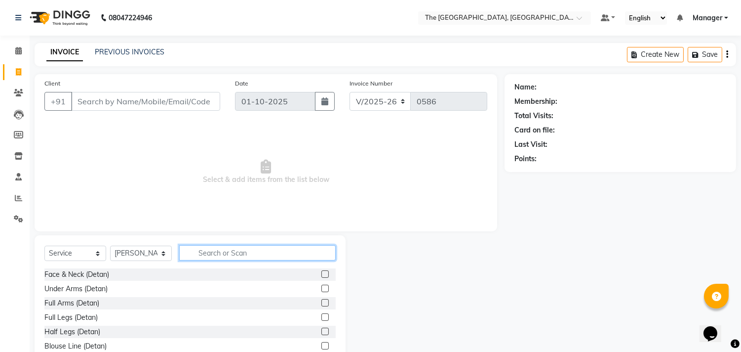
click at [210, 253] on input "text" at bounding box center [257, 252] width 157 height 15
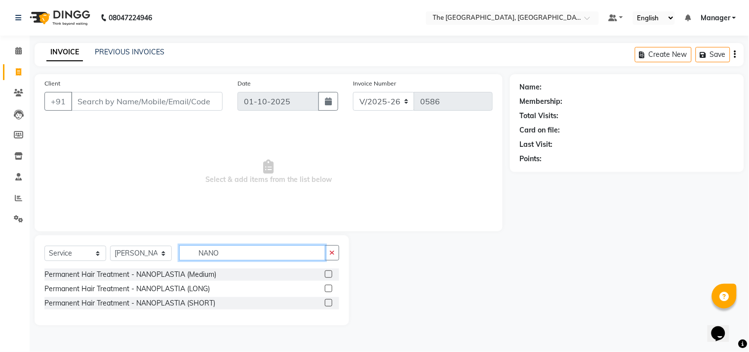
type input "NANO"
click at [329, 289] on label at bounding box center [328, 288] width 7 height 7
click at [329, 289] on input "checkbox" at bounding box center [328, 289] width 6 height 6
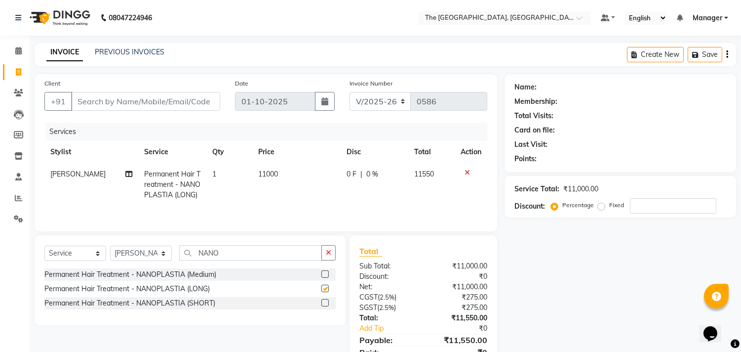
checkbox input "false"
click at [280, 176] on td "11000" at bounding box center [296, 184] width 88 height 43
select select "90343"
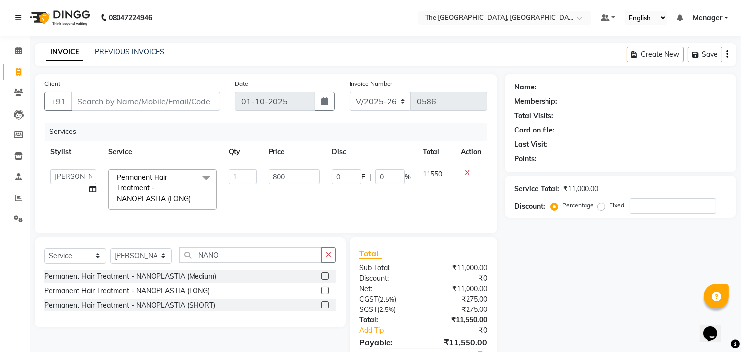
type input "8000"
click at [285, 192] on td "8000" at bounding box center [294, 189] width 63 height 52
select select "90343"
click at [14, 53] on span at bounding box center [18, 50] width 17 height 11
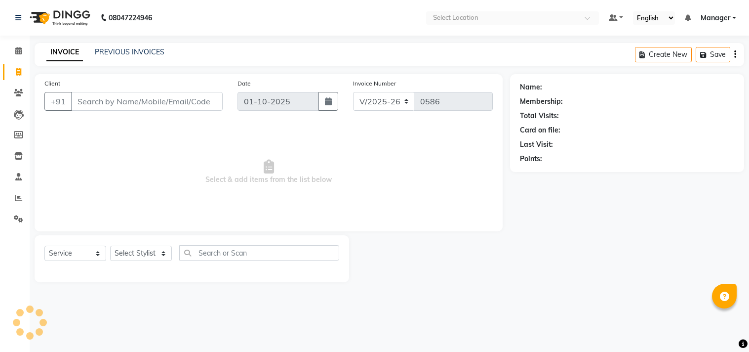
select select "7501"
select select "service"
click at [20, 53] on icon at bounding box center [18, 50] width 6 height 7
